Goal: Transaction & Acquisition: Subscribe to service/newsletter

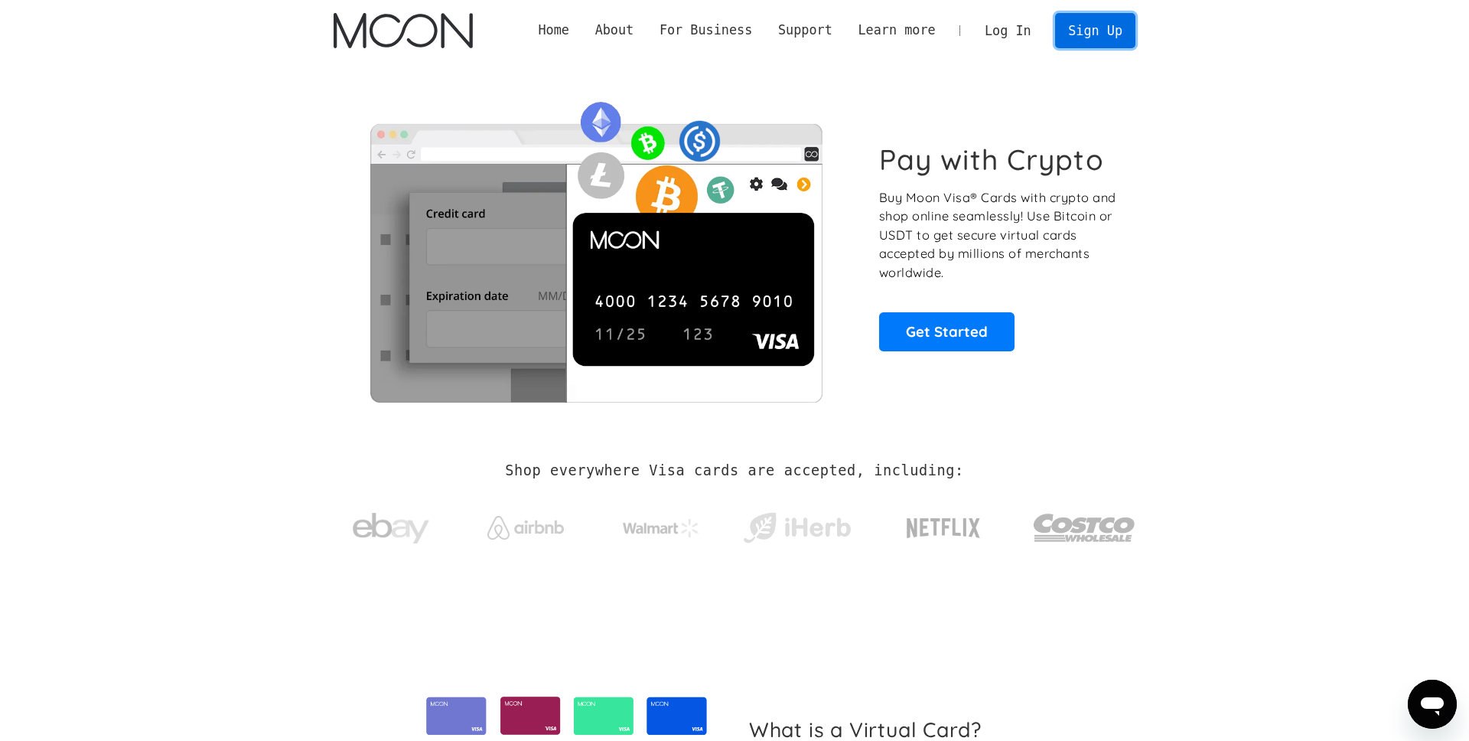
click at [1090, 37] on link "Sign Up" at bounding box center [1095, 30] width 80 height 34
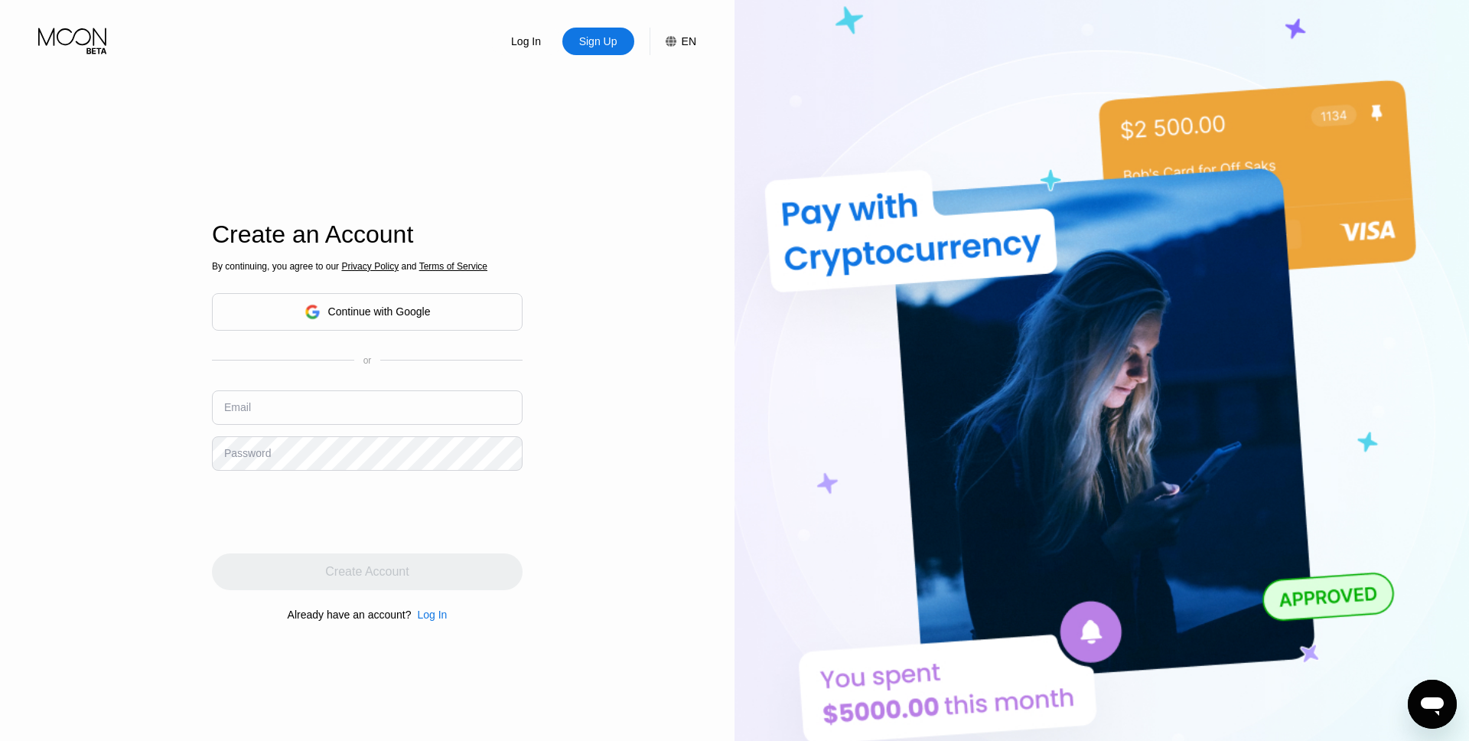
click at [353, 412] on input "text" at bounding box center [367, 407] width 311 height 34
click at [1468, 410] on com-1password-button at bounding box center [1469, 370] width 0 height 741
click at [139, 379] on div "Log In Sign Up EN Language English Save Create an Account By continuing, you ag…" at bounding box center [367, 407] width 734 height 815
